Goal: Task Accomplishment & Management: Manage account settings

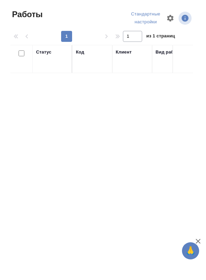
scroll to position [6, 0]
click at [48, 59] on div "Статус" at bounding box center [52, 59] width 32 height 21
click at [48, 58] on div "Статус" at bounding box center [52, 59] width 32 height 21
click at [46, 49] on div "Статус" at bounding box center [43, 52] width 15 height 7
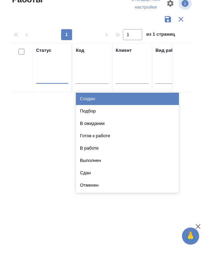
click at [122, 121] on div "Подбор" at bounding box center [127, 126] width 103 height 12
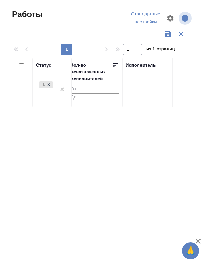
scroll to position [0, 409]
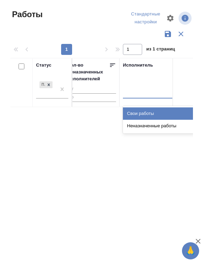
click at [160, 121] on div "Неназначенные работы" at bounding box center [174, 126] width 103 height 12
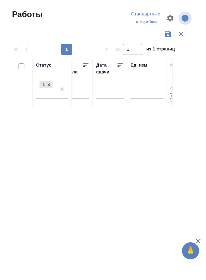
scroll to position [0, 613]
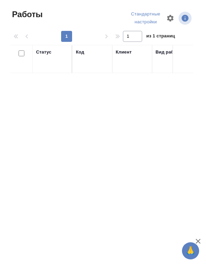
click at [169, 18] on icon "button" at bounding box center [170, 18] width 7 height 7
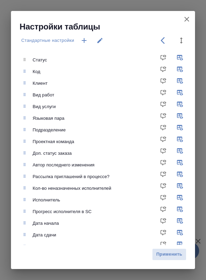
click at [167, 70] on input "checkbox" at bounding box center [165, 72] width 16 height 16
checkbox input "true"
click at [167, 83] on input "checkbox" at bounding box center [165, 83] width 16 height 16
checkbox input "true"
click at [168, 106] on input "checkbox" at bounding box center [165, 107] width 16 height 16
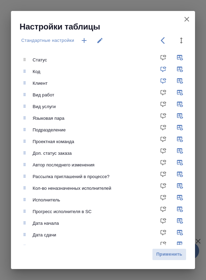
checkbox input "true"
click at [169, 141] on input "checkbox" at bounding box center [165, 142] width 16 height 16
checkbox input "true"
click at [168, 153] on input "checkbox" at bounding box center [165, 153] width 16 height 16
checkbox input "true"
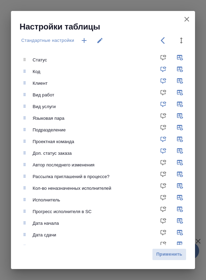
click at [170, 176] on input "checkbox" at bounding box center [165, 177] width 16 height 16
checkbox input "true"
click at [168, 186] on input "checkbox" at bounding box center [165, 188] width 16 height 16
checkbox input "true"
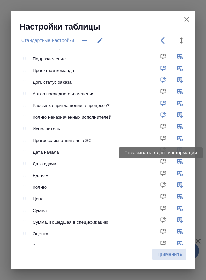
scroll to position [74, 0]
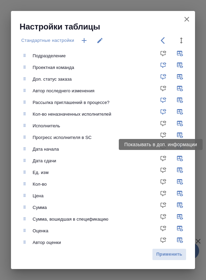
click at [168, 137] on input "checkbox" at bounding box center [165, 137] width 16 height 16
checkbox input "true"
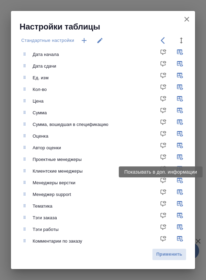
scroll to position [188, 0]
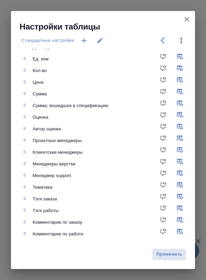
click at [168, 183] on input "checkbox" at bounding box center [165, 187] width 16 height 16
checkbox input "true"
click at [169, 196] on input "checkbox" at bounding box center [165, 199] width 16 height 16
checkbox input "true"
click at [168, 207] on input "checkbox" at bounding box center [165, 211] width 16 height 16
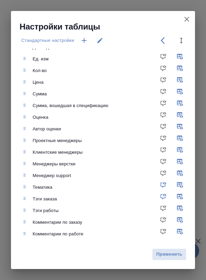
checkbox input "true"
click at [168, 172] on input "checkbox" at bounding box center [165, 176] width 16 height 16
checkbox input "true"
click at [169, 159] on input "checkbox" at bounding box center [165, 164] width 16 height 16
checkbox input "true"
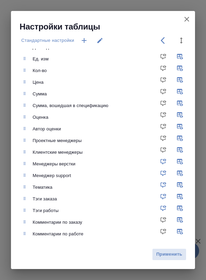
click at [168, 150] on input "checkbox" at bounding box center [165, 152] width 16 height 16
checkbox input "true"
click at [167, 139] on input "checkbox" at bounding box center [165, 141] width 16 height 16
checkbox input "true"
click at [171, 257] on span "Применить" at bounding box center [169, 255] width 27 height 8
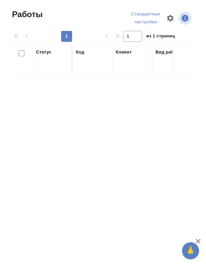
click at [50, 66] on div "Статус" at bounding box center [52, 59] width 32 height 21
click at [57, 64] on div "Статус" at bounding box center [52, 59] width 32 height 21
click at [50, 65] on div "Статус" at bounding box center [52, 59] width 32 height 21
click at [30, 18] on span "Работы" at bounding box center [26, 14] width 32 height 11
click at [28, 15] on span "Работы" at bounding box center [26, 14] width 32 height 11
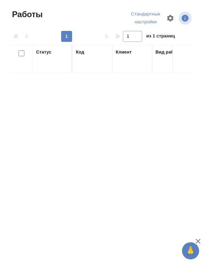
click at [53, 65] on div "Статус" at bounding box center [52, 59] width 32 height 21
click at [54, 66] on div "Статус" at bounding box center [52, 59] width 32 height 21
click at [35, 13] on span "Работы" at bounding box center [26, 14] width 32 height 11
click at [170, 21] on icon "button" at bounding box center [170, 18] width 7 height 7
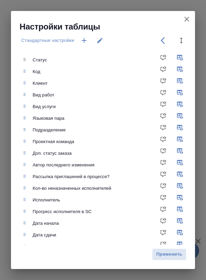
click at [182, 69] on input "checkbox" at bounding box center [181, 72] width 16 height 16
checkbox input "false"
click at [183, 81] on input "checkbox" at bounding box center [181, 83] width 16 height 16
checkbox input "false"
click at [183, 106] on input "checkbox" at bounding box center [181, 107] width 16 height 16
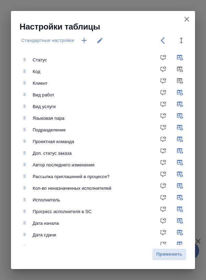
checkbox input "false"
click at [182, 139] on input "checkbox" at bounding box center [181, 142] width 16 height 16
checkbox input "false"
click at [183, 152] on input "checkbox" at bounding box center [181, 153] width 16 height 16
checkbox input "false"
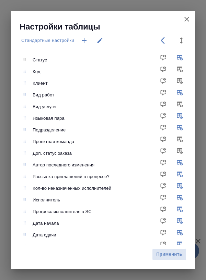
click at [183, 166] on input "checkbox" at bounding box center [181, 165] width 16 height 16
checkbox input "false"
click at [182, 177] on input "checkbox" at bounding box center [181, 177] width 16 height 16
checkbox input "false"
click at [183, 183] on input "checkbox" at bounding box center [181, 188] width 16 height 16
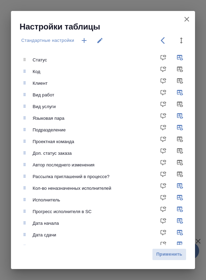
checkbox input "false"
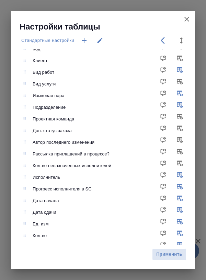
scroll to position [27, 0]
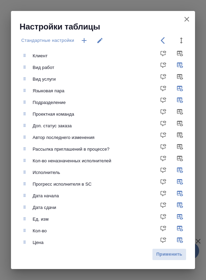
click at [183, 181] on input "checkbox" at bounding box center [181, 184] width 16 height 16
checkbox input "false"
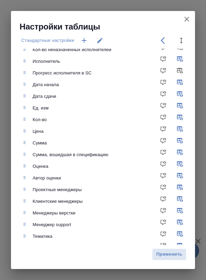
scroll to position [146, 0]
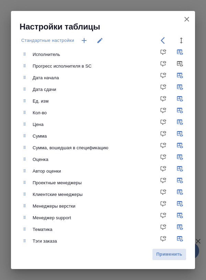
click at [183, 180] on input "checkbox" at bounding box center [181, 183] width 16 height 16
checkbox input "false"
click at [183, 191] on input "checkbox" at bounding box center [181, 194] width 16 height 16
checkbox input "false"
click at [182, 204] on input "checkbox" at bounding box center [181, 206] width 16 height 16
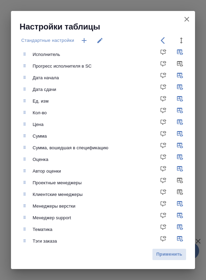
checkbox input "false"
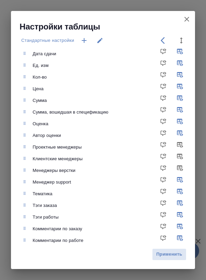
scroll to position [181, 0]
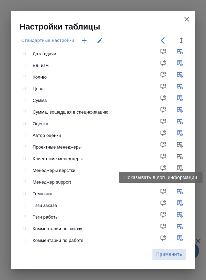
click at [182, 180] on input "checkbox" at bounding box center [181, 182] width 16 height 16
checkbox input "false"
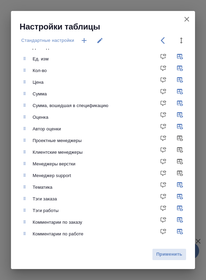
click at [182, 218] on input "checkbox" at bounding box center [181, 222] width 16 height 16
checkbox input "false"
click at [182, 231] on input "checkbox" at bounding box center [181, 234] width 16 height 16
checkbox input "false"
click at [183, 219] on input "checkbox" at bounding box center [181, 222] width 16 height 16
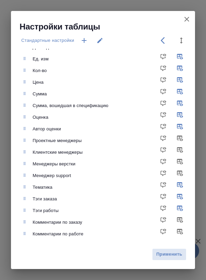
checkbox input "true"
click at [183, 232] on input "checkbox" at bounding box center [181, 234] width 16 height 16
checkbox input "true"
click at [182, 183] on input "checkbox" at bounding box center [181, 187] width 16 height 16
checkbox input "false"
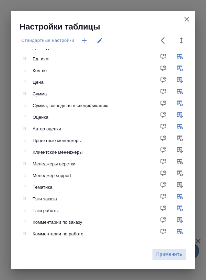
click at [184, 195] on input "checkbox" at bounding box center [181, 199] width 16 height 16
checkbox input "false"
click at [183, 206] on input "checkbox" at bounding box center [181, 211] width 16 height 16
checkbox input "false"
click at [173, 255] on span "Применить" at bounding box center [169, 255] width 27 height 8
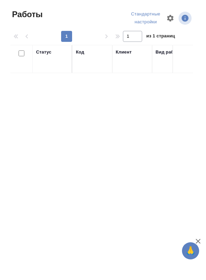
click at [14, 15] on span "Работы" at bounding box center [26, 14] width 32 height 11
click at [34, 18] on span "Работы" at bounding box center [26, 14] width 32 height 11
click at [34, 14] on span "Работы" at bounding box center [26, 14] width 32 height 11
click at [21, 39] on div "1 1 из 1 страниц" at bounding box center [104, 36] width 188 height 11
click at [170, 18] on icon "button" at bounding box center [170, 18] width 8 height 8
